Goal: Transaction & Acquisition: Purchase product/service

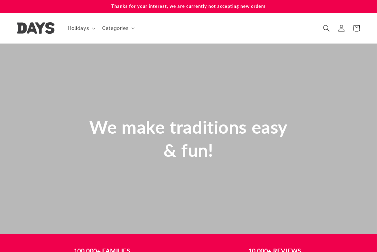
scroll to position [0, 377]
click at [78, 30] on span "Holidays" at bounding box center [78, 28] width 21 height 6
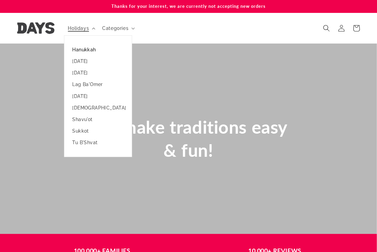
click at [81, 51] on link "Hanukkah" at bounding box center [97, 50] width 67 height 12
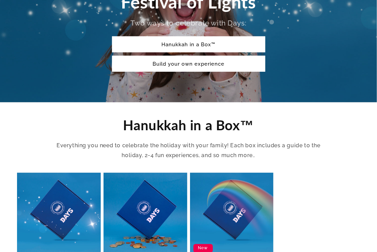
scroll to position [213, 0]
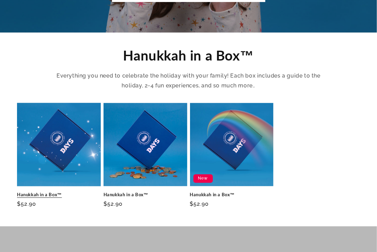
click at [62, 192] on link "Hanukkah in a Box™" at bounding box center [59, 195] width 84 height 6
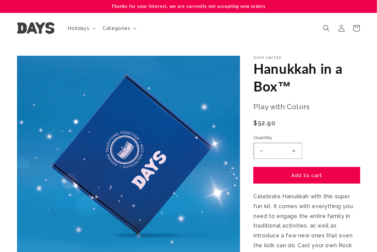
click at [312, 176] on button "Add to cart" at bounding box center [306, 175] width 106 height 16
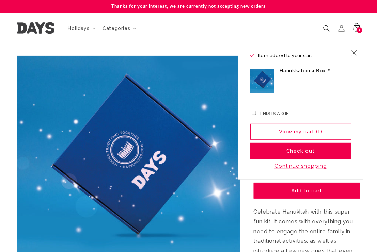
click at [306, 153] on button "Check out" at bounding box center [300, 151] width 101 height 16
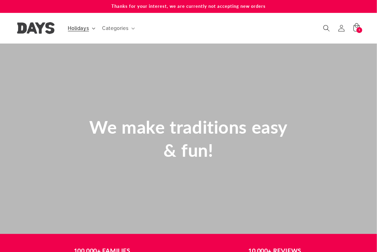
click at [84, 26] on span "Holidays" at bounding box center [78, 28] width 21 height 6
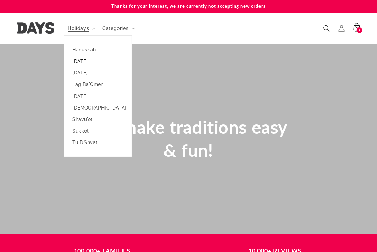
click at [86, 65] on link "[DATE]" at bounding box center [97, 61] width 67 height 12
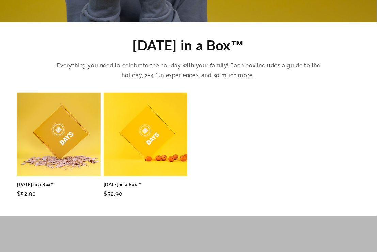
scroll to position [213, 0]
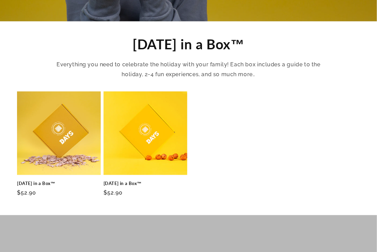
click at [158, 181] on link "[DATE] in a Box™" at bounding box center [145, 184] width 84 height 6
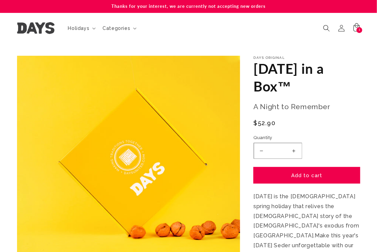
click at [317, 177] on button "Add to cart" at bounding box center [306, 175] width 106 height 16
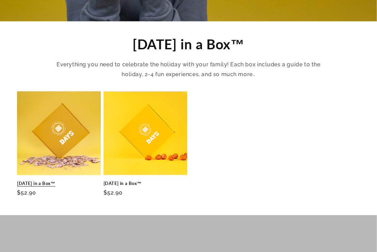
click at [60, 181] on link "[DATE] in a Box™" at bounding box center [59, 184] width 84 height 6
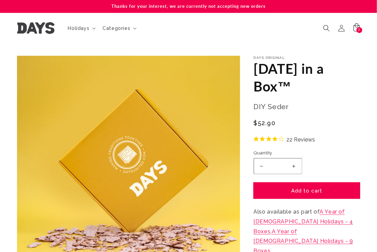
click at [324, 191] on button "Add to cart" at bounding box center [306, 191] width 106 height 16
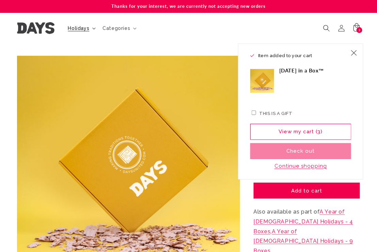
click at [75, 28] on span "Holidays" at bounding box center [78, 28] width 21 height 6
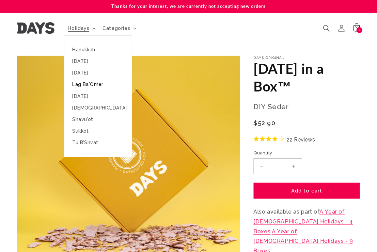
click at [87, 83] on link "Lag Ba'Omer" at bounding box center [97, 85] width 67 height 12
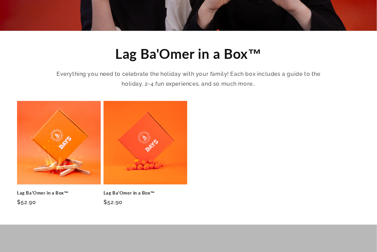
scroll to position [213, 0]
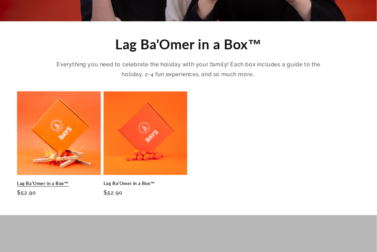
click at [53, 181] on link "Lag Ba'Omer in a Box™" at bounding box center [59, 184] width 84 height 6
click at [145, 181] on link "Lag Ba'Omer in a Box™" at bounding box center [145, 184] width 84 height 6
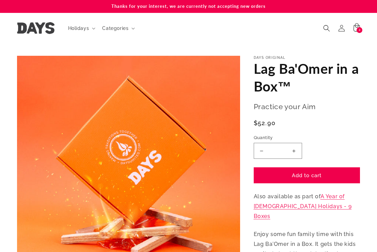
click at [303, 179] on button "Add to cart" at bounding box center [306, 175] width 106 height 16
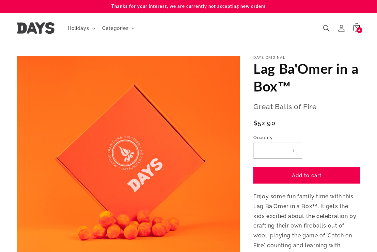
click at [298, 178] on div "Days Original Lag Ba'Omer in a Box™ Lag Ba'Omer in a Box™ Great Balls of Fire R…" at bounding box center [306, 166] width 106 height 221
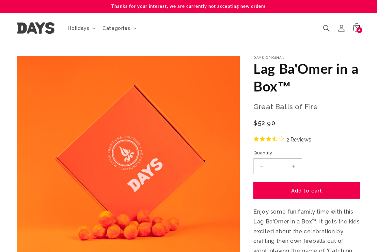
click at [304, 186] on button "Add to cart" at bounding box center [306, 191] width 106 height 16
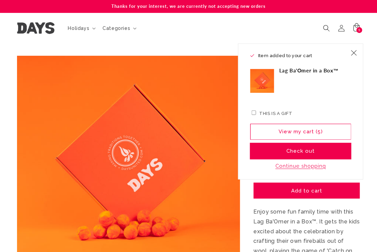
click at [299, 149] on button "Check out" at bounding box center [300, 151] width 101 height 16
